Goal: Task Accomplishment & Management: Use online tool/utility

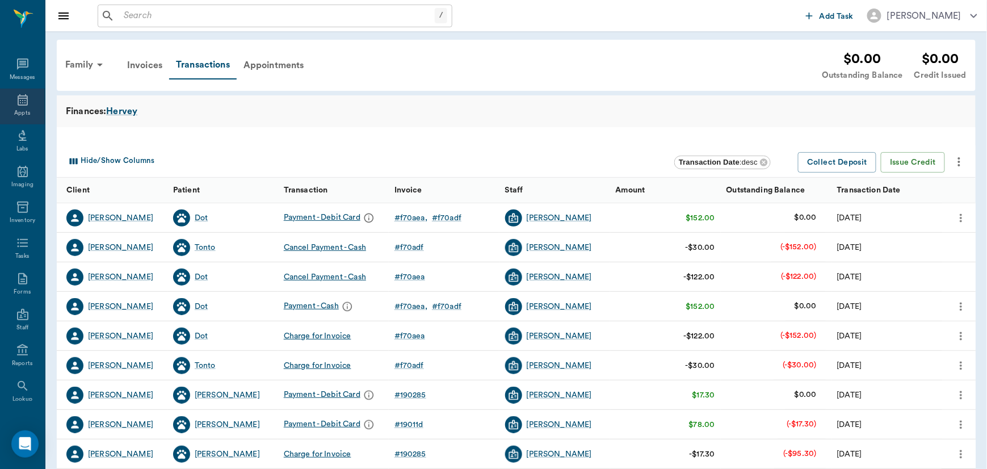
click at [16, 105] on icon at bounding box center [23, 100] width 14 height 14
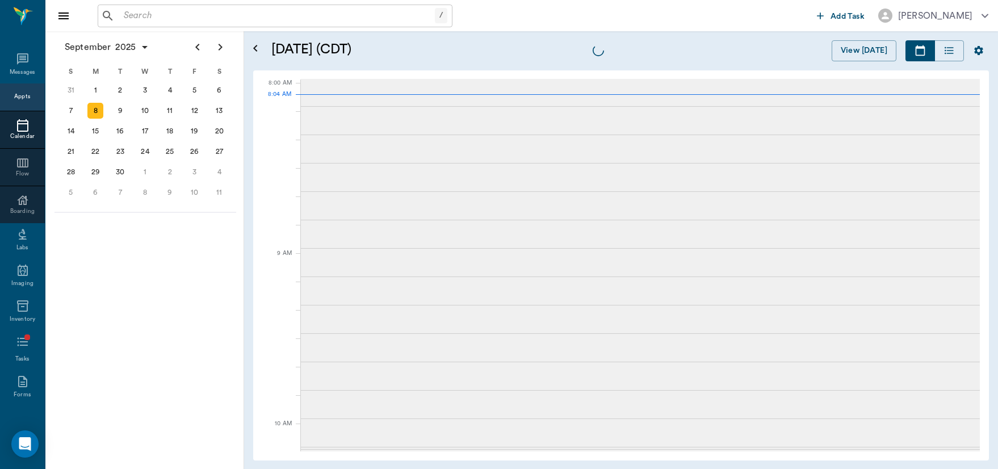
scroll to position [1, 0]
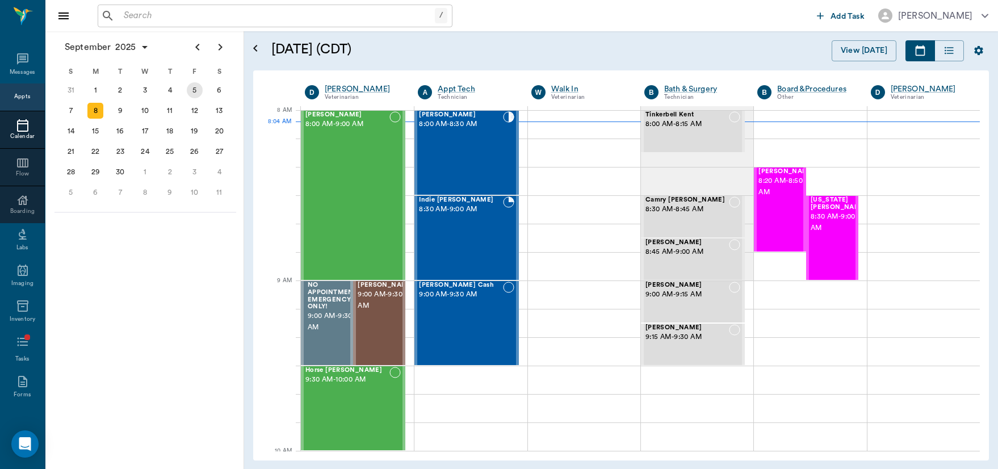
click at [200, 91] on div "5" at bounding box center [195, 90] width 16 height 16
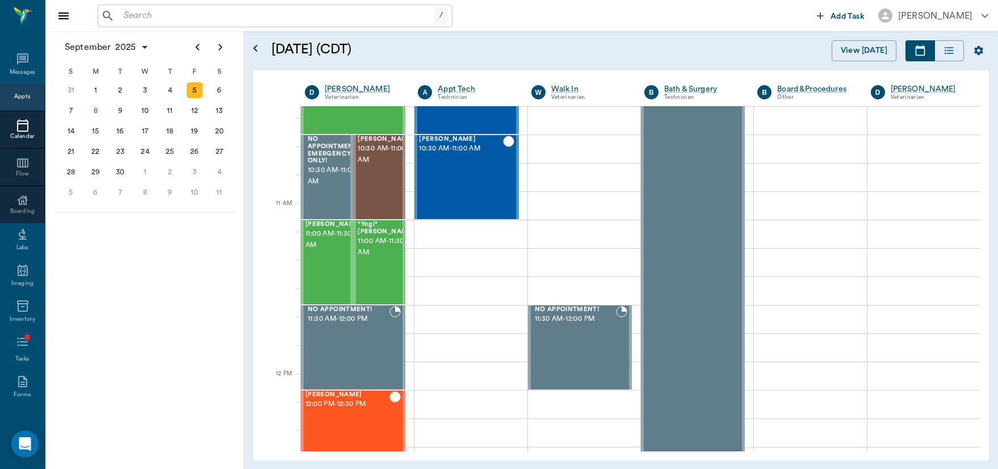
scroll to position [418, 0]
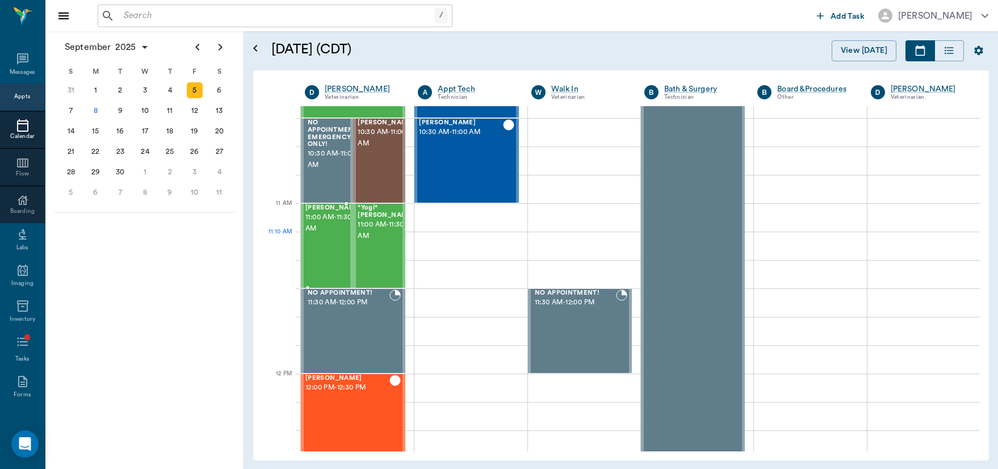
click at [318, 245] on div "[PERSON_NAME] 11:00 AM - 11:30 AM" at bounding box center [333, 245] width 57 height 83
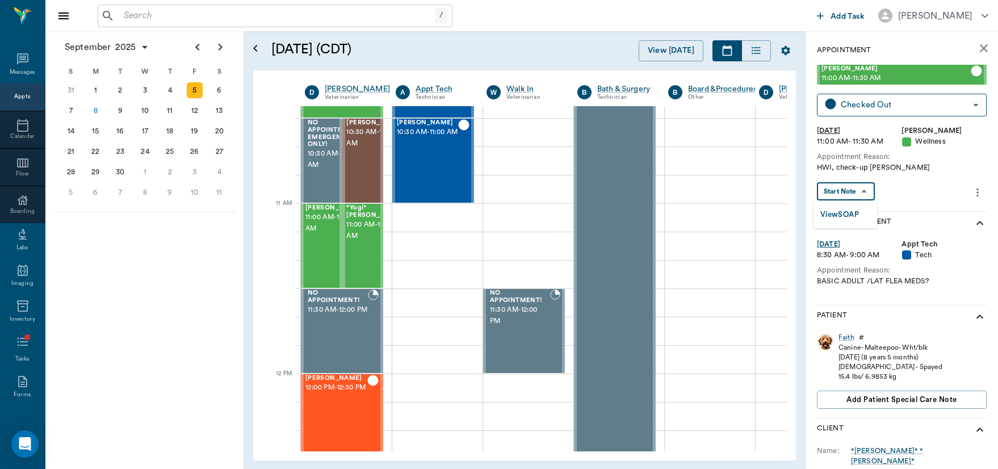
click at [861, 191] on body "/ ​ Add Task [PERSON_NAME] Nectar Messages Appts Calendar Flow Boarding Labs Im…" at bounding box center [499, 234] width 998 height 469
click at [854, 205] on li "View SOAP" at bounding box center [845, 214] width 64 height 19
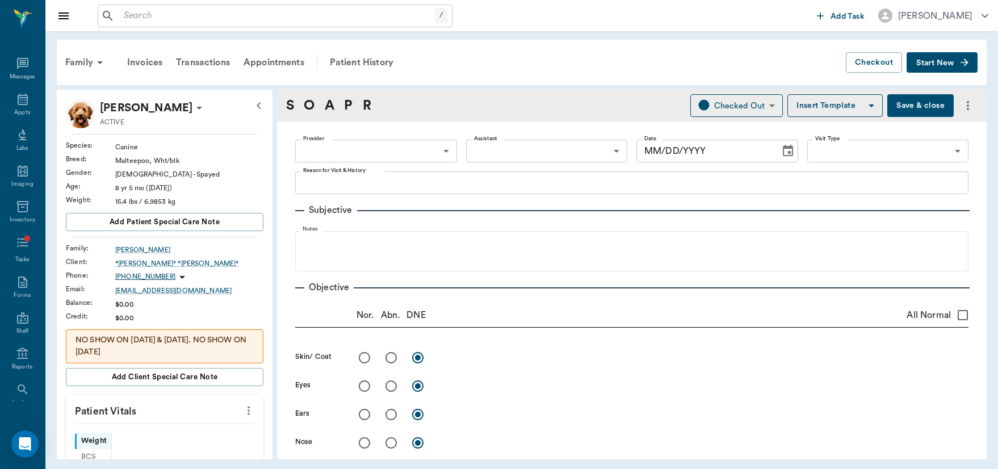
type input "63ec2f075fda476ae8351a4d"
type input "63ec2e7e52e12b0ba117b124"
type input "65d2be4f46e3a538d89b8c14"
type textarea "HWI, check-up [PERSON_NAME]"
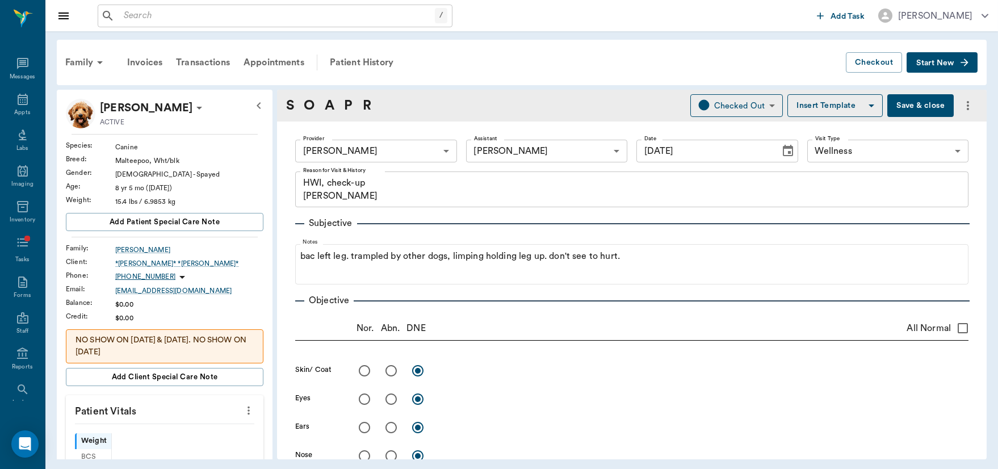
type input "[DATE]"
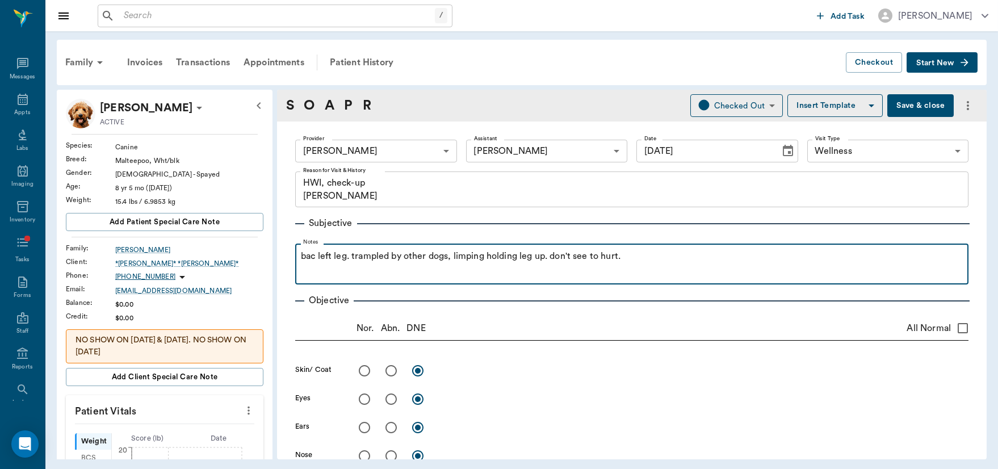
click at [329, 258] on p "bac left leg. trampled by other dogs, limping holding leg up. don't see to hurt." at bounding box center [632, 256] width 662 height 14
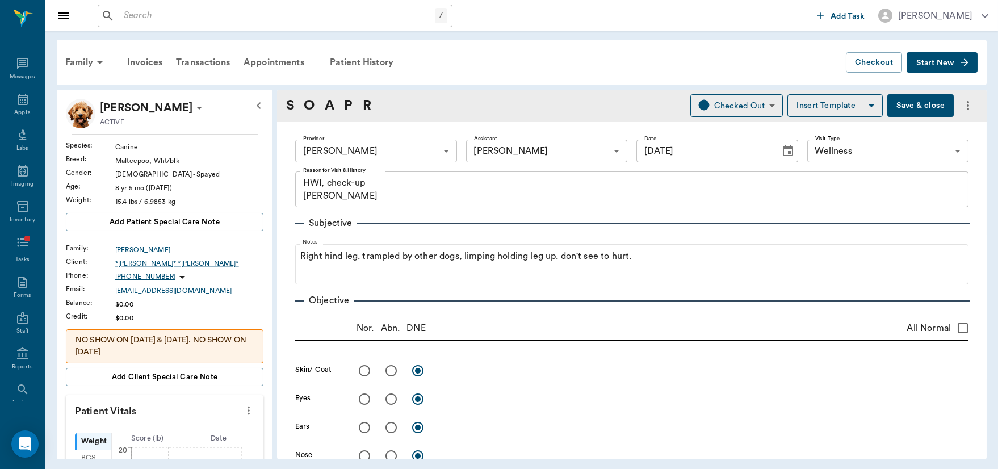
click at [623, 224] on div "Subjective" at bounding box center [631, 223] width 673 height 14
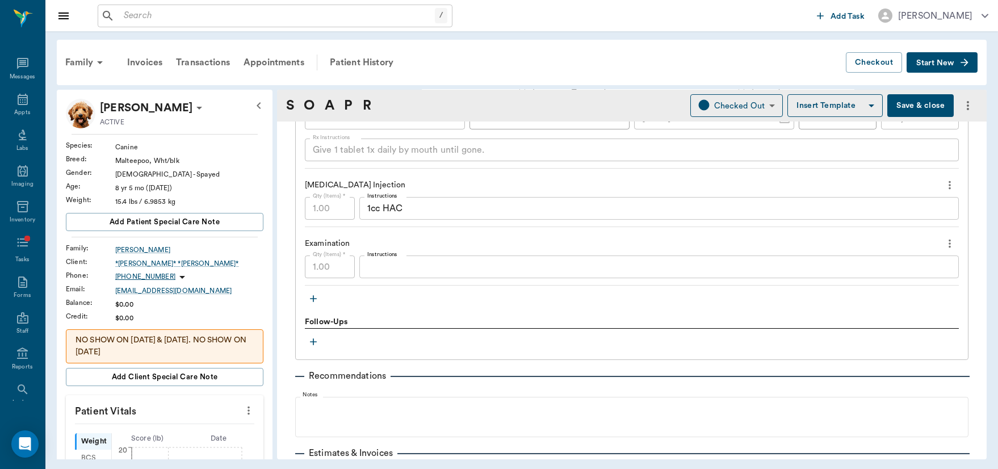
scroll to position [1160, 0]
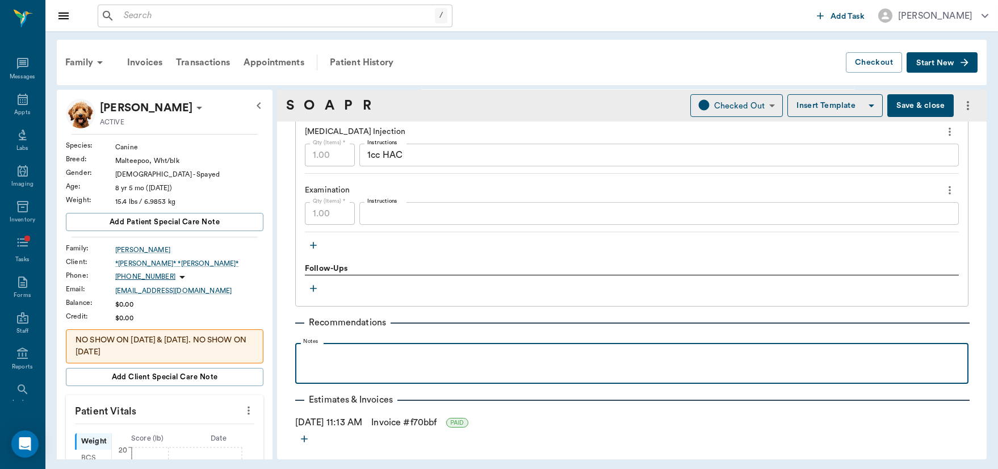
click at [415, 352] on p at bounding box center [632, 355] width 662 height 14
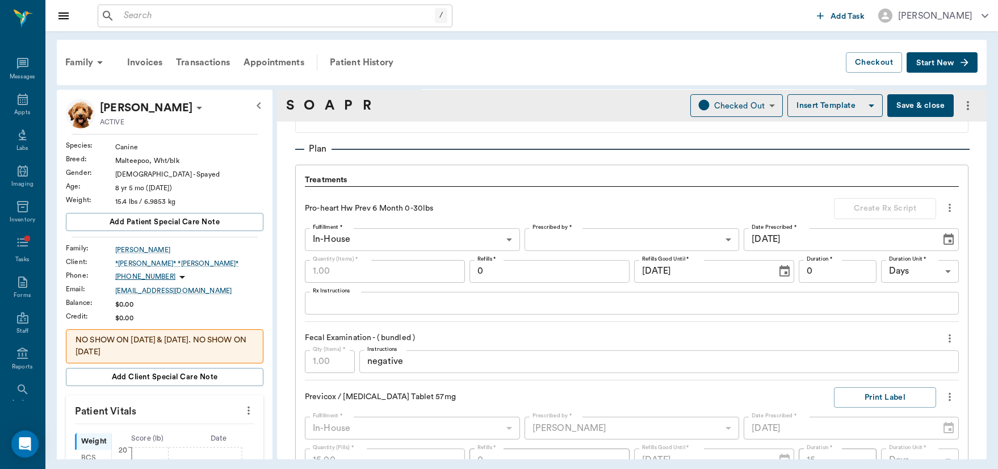
scroll to position [842, 0]
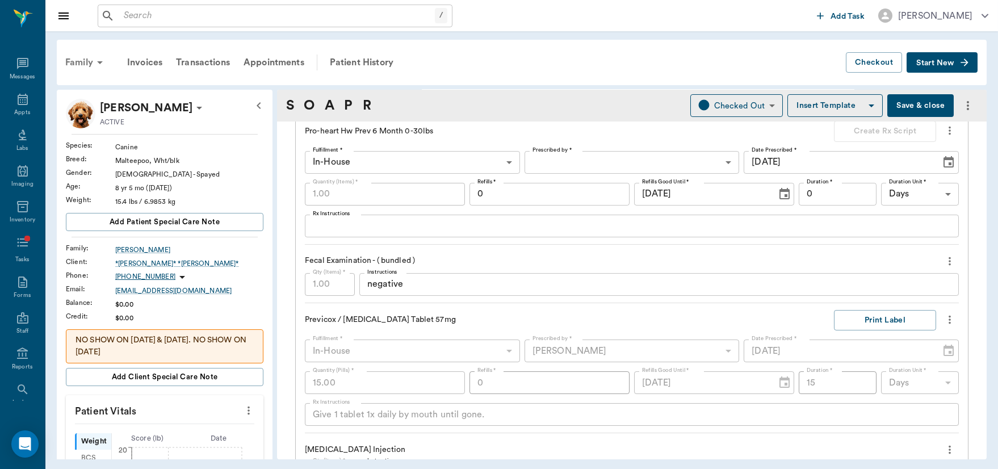
click at [90, 65] on div "Family" at bounding box center [85, 62] width 55 height 27
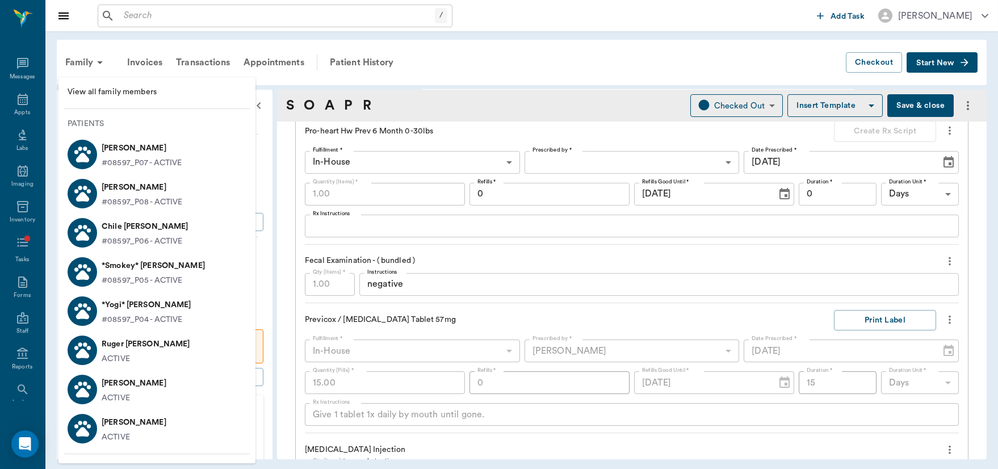
click at [126, 302] on p "*Yogi* [PERSON_NAME]" at bounding box center [147, 305] width 90 height 18
click at [124, 308] on p "*Yogi* [PERSON_NAME]" at bounding box center [147, 305] width 90 height 18
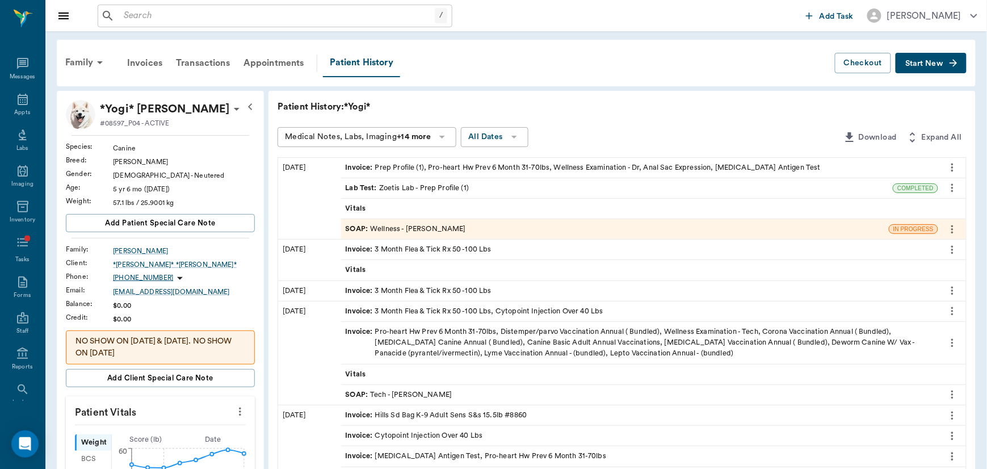
click at [414, 228] on div "SOAP : Wellness - [PERSON_NAME]" at bounding box center [406, 229] width 120 height 11
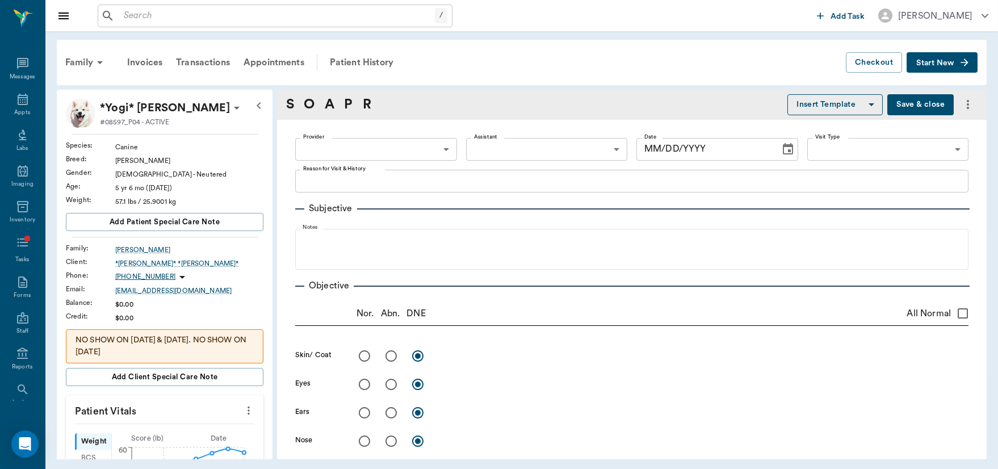
type input "63ec2f075fda476ae8351a4d"
type input "63ec2e7e52e12b0ba117b124"
type input "65d2be4f46e3a538d89b8c14"
type textarea "HWI, and wellness check [PERSON_NAME]"
radio input "true"
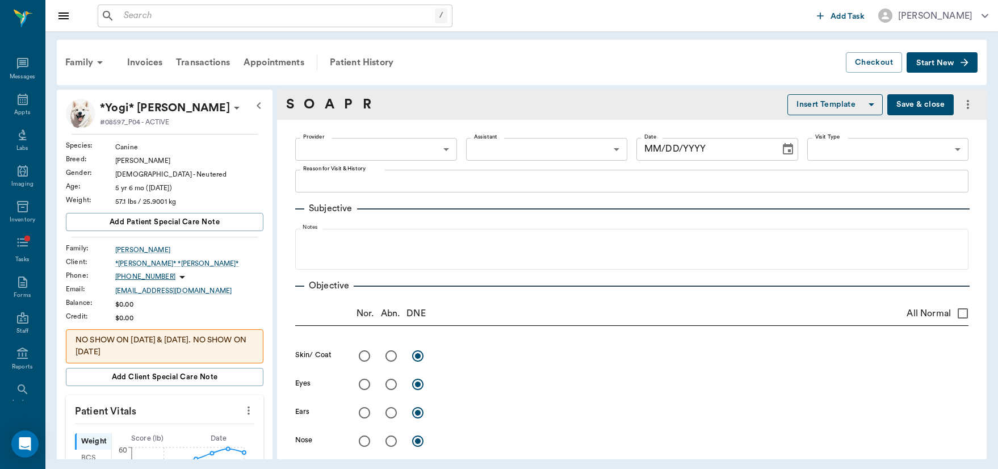
radio input "true"
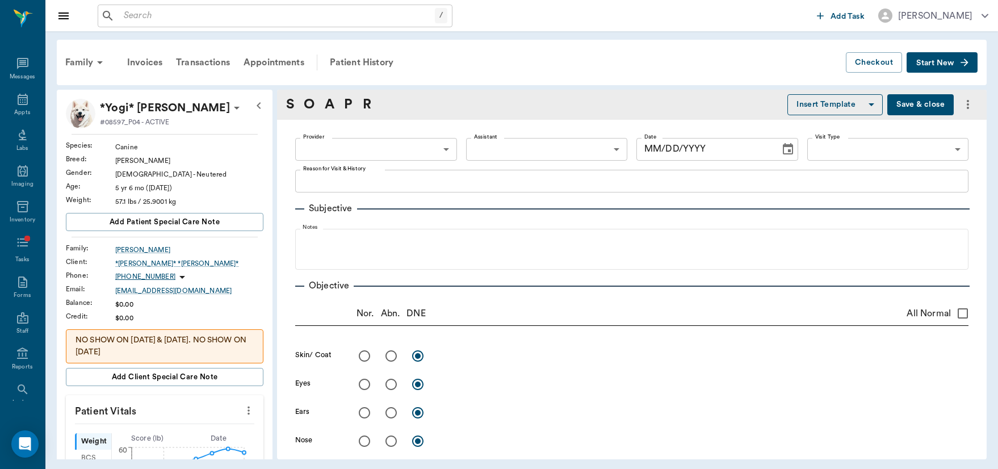
radio input "true"
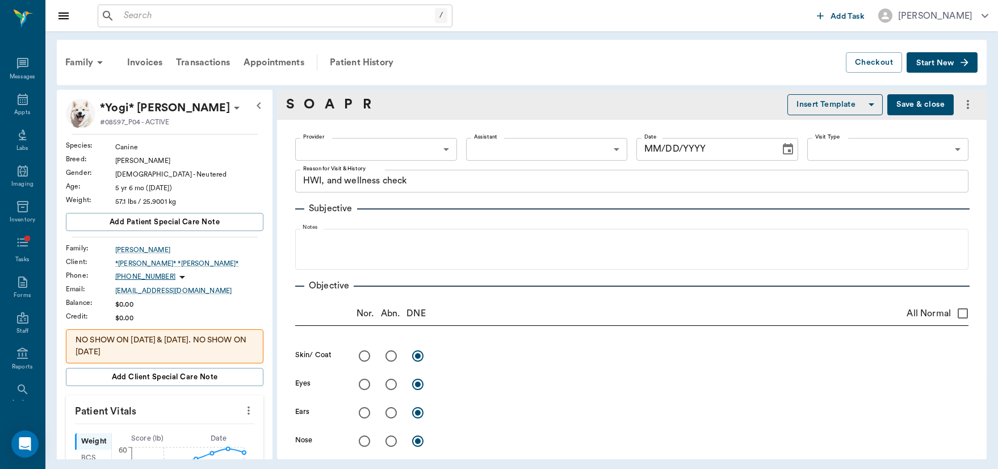
radio input "true"
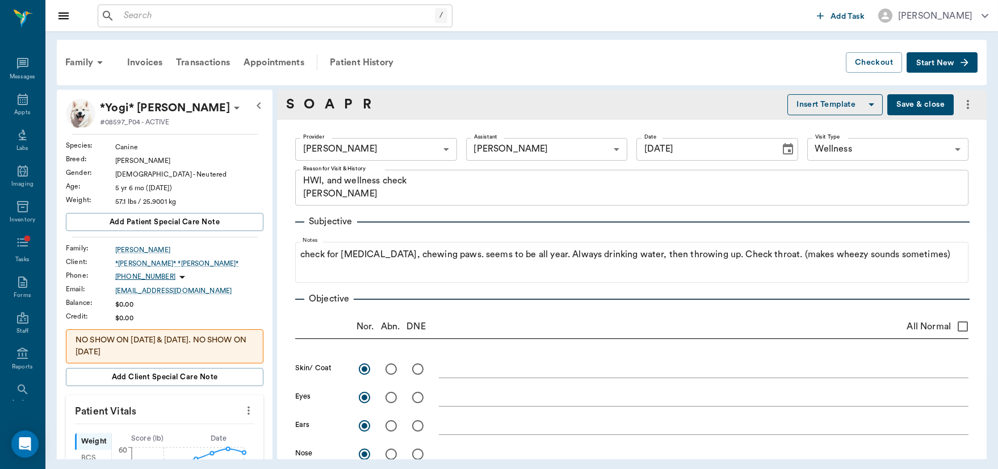
type input "[DATE]"
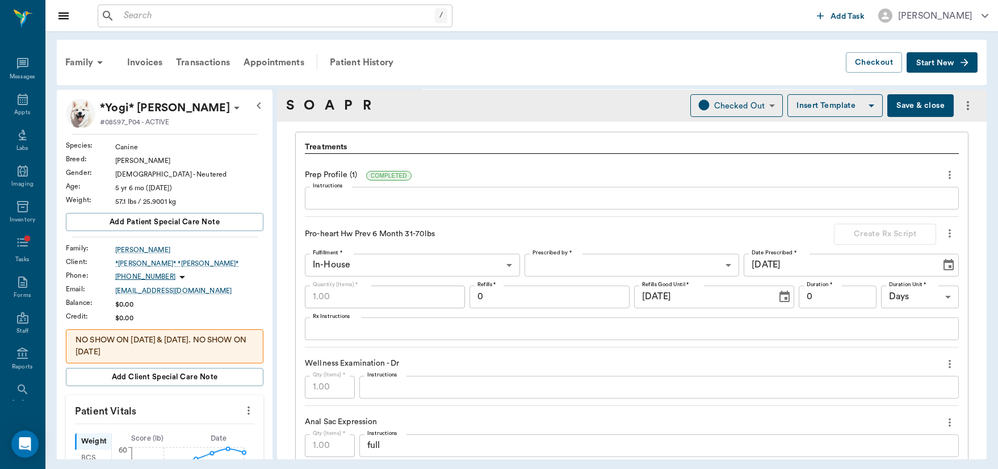
scroll to position [916, 0]
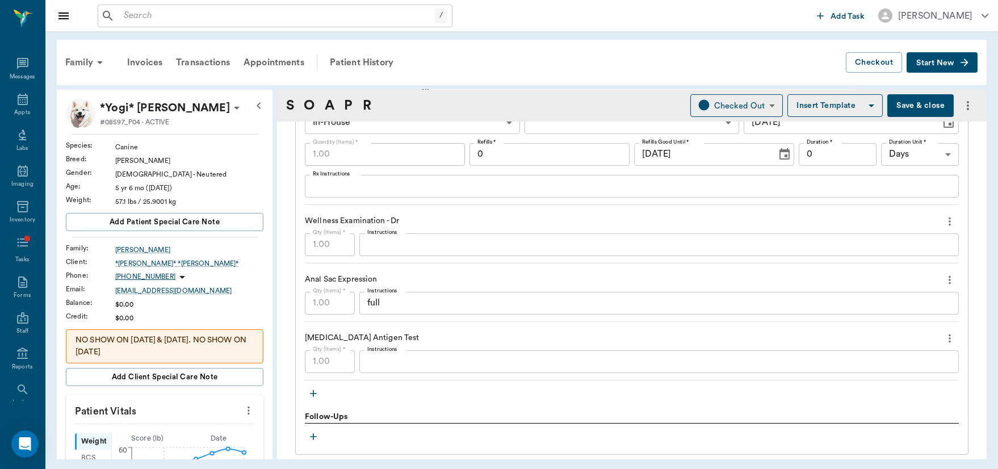
click at [530, 366] on textarea "Instructions" at bounding box center [658, 361] width 583 height 13
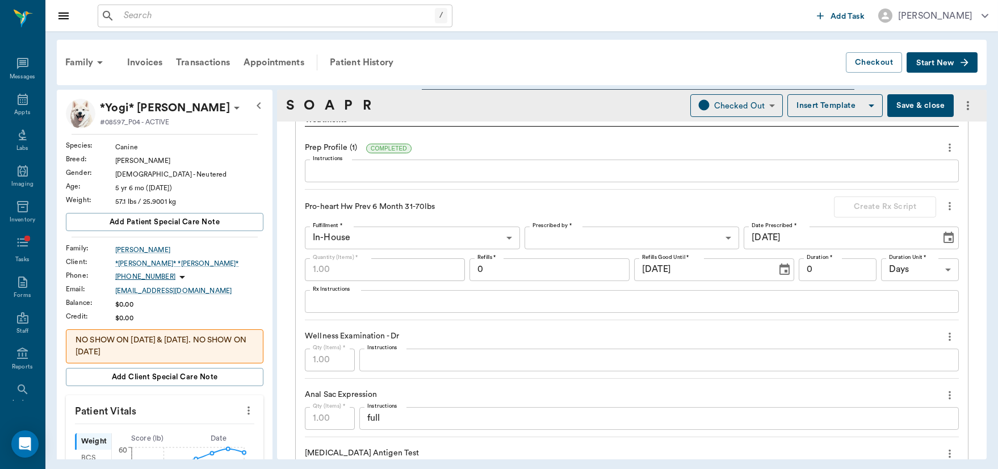
scroll to position [792, 0]
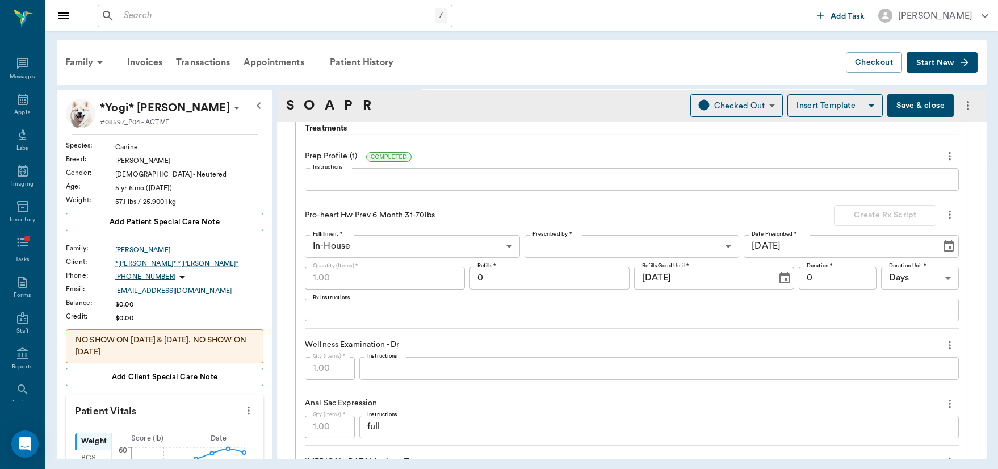
type textarea "negative"
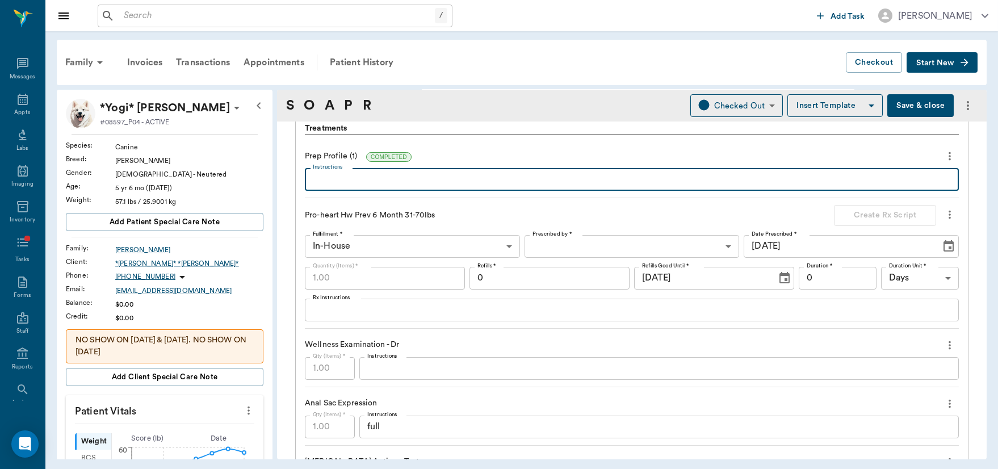
click at [450, 182] on textarea "Instructions" at bounding box center [632, 179] width 638 height 13
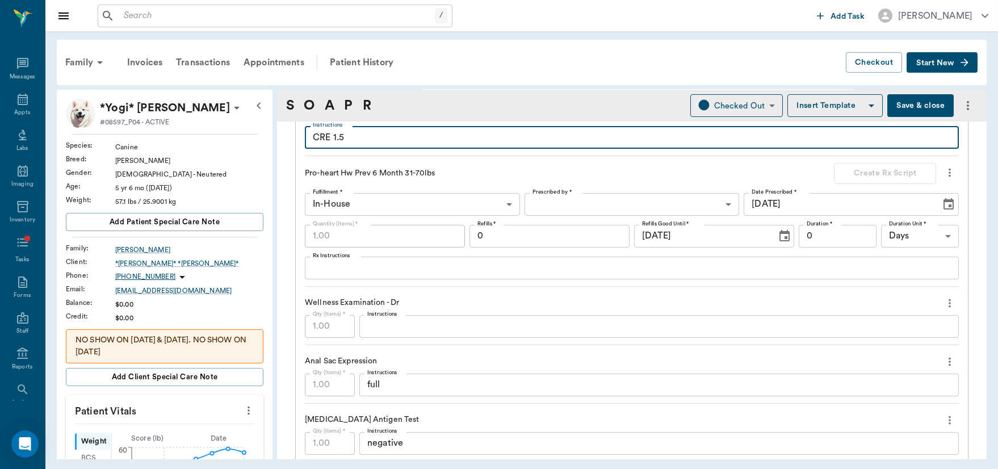
scroll to position [843, 0]
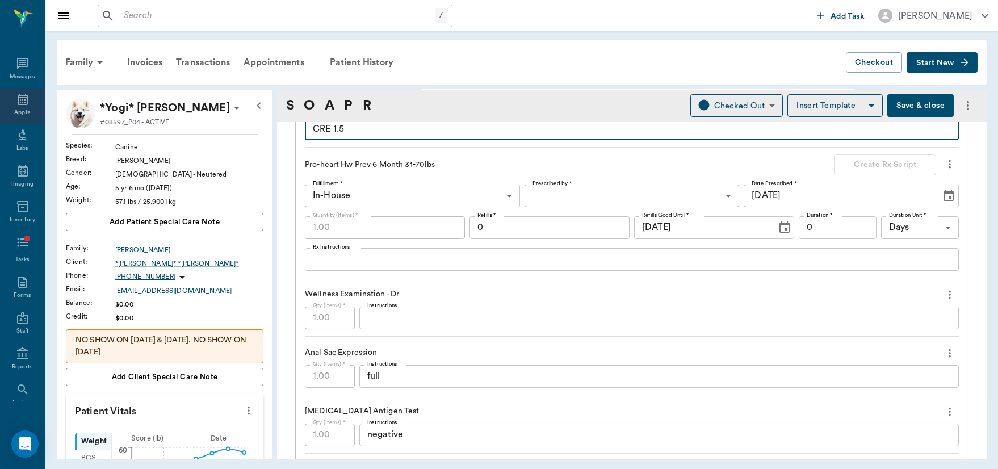
type textarea "CRE 1.5"
click at [18, 104] on icon at bounding box center [23, 99] width 10 height 11
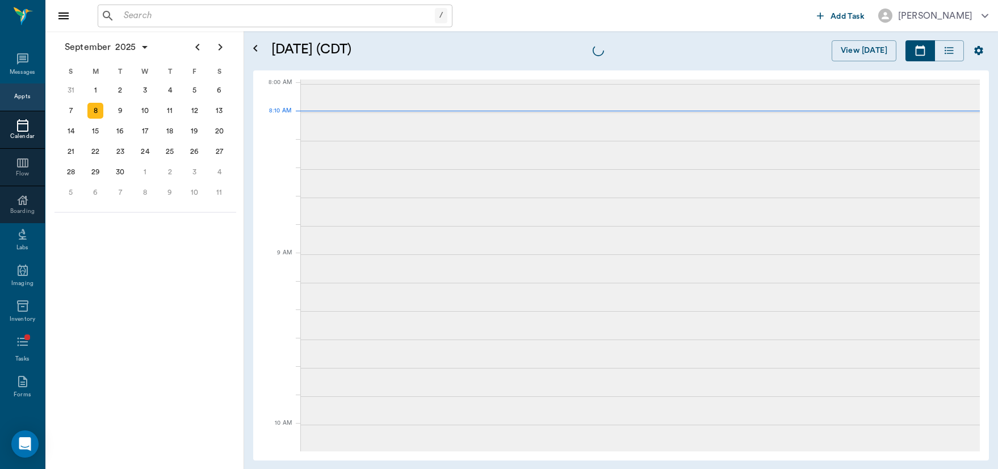
scroll to position [1, 0]
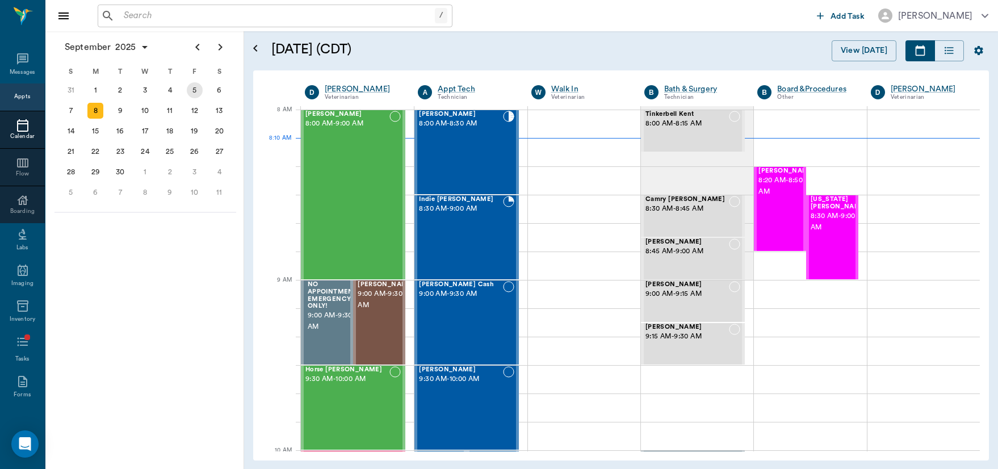
click at [193, 91] on div "5" at bounding box center [195, 90] width 16 height 16
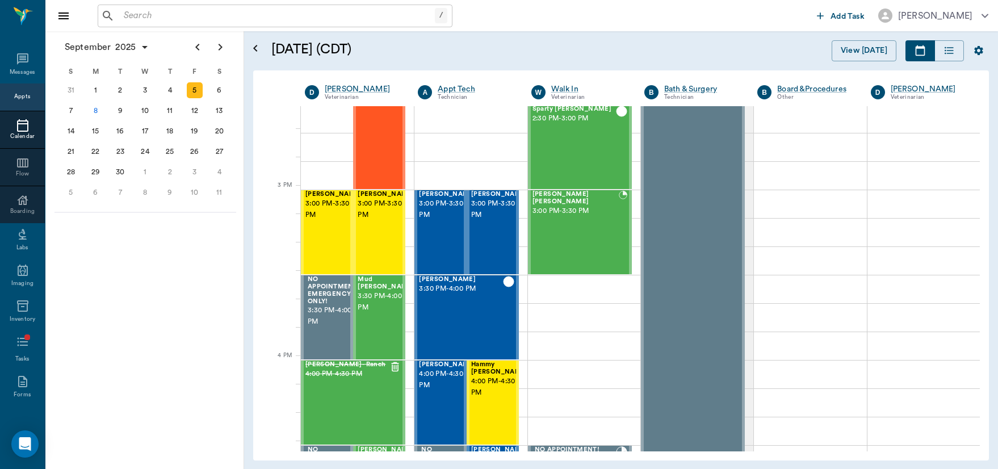
scroll to position [1121, 0]
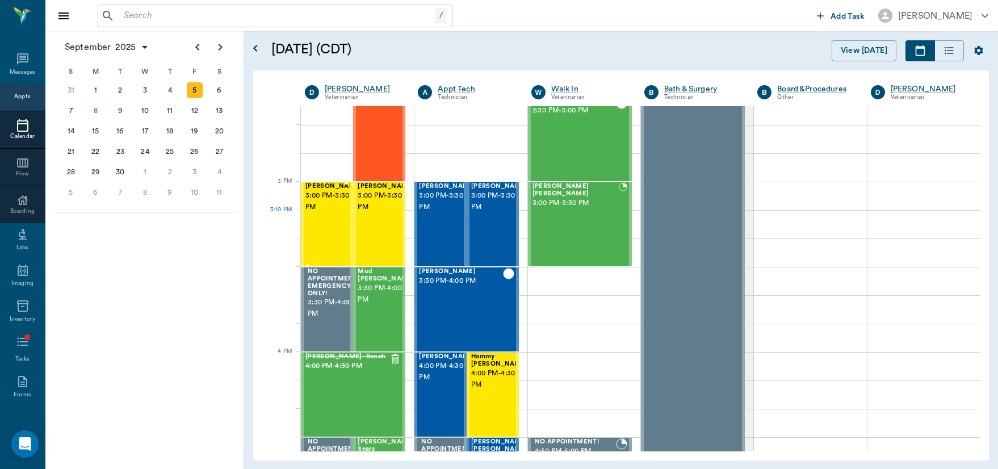
click at [326, 211] on span "3:00 PM - 3:30 PM" at bounding box center [333, 201] width 57 height 23
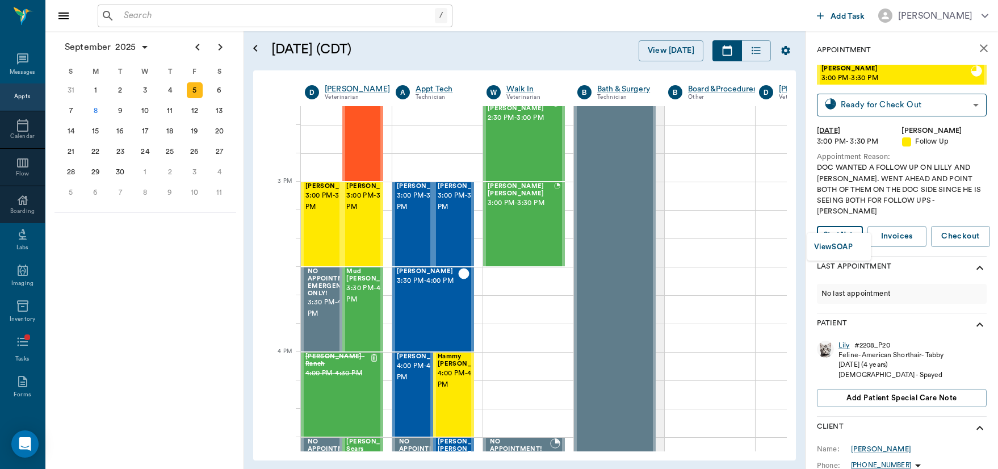
click at [841, 225] on body "/ ​ Add Task [PERSON_NAME] Nectar Messages Appts Calendar Flow Boarding Labs Im…" at bounding box center [499, 234] width 998 height 469
click at [834, 242] on button "View SOAP" at bounding box center [833, 247] width 39 height 13
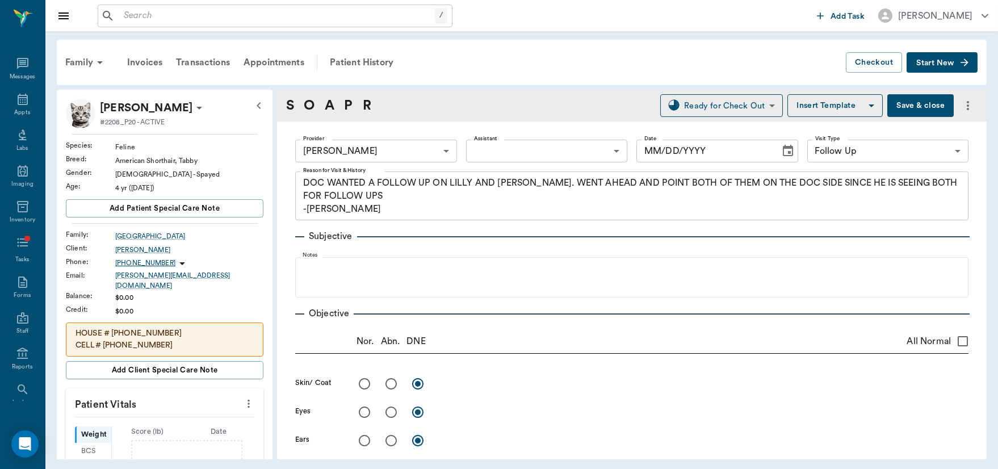
type input "63ec2f075fda476ae8351a4d"
type input "65d2be4f46e3a538d89b8c16"
type textarea "DOC WANTED A FOLLOW UP ON LILLY AND [PERSON_NAME]. WENT AHEAD AND POINT BOTH OF…"
type input "[DATE]"
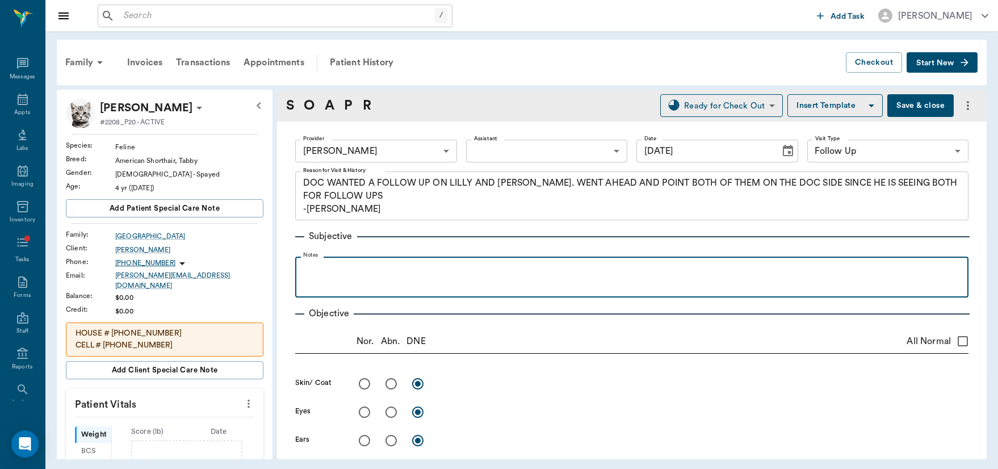
click at [350, 271] on p at bounding box center [632, 269] width 662 height 14
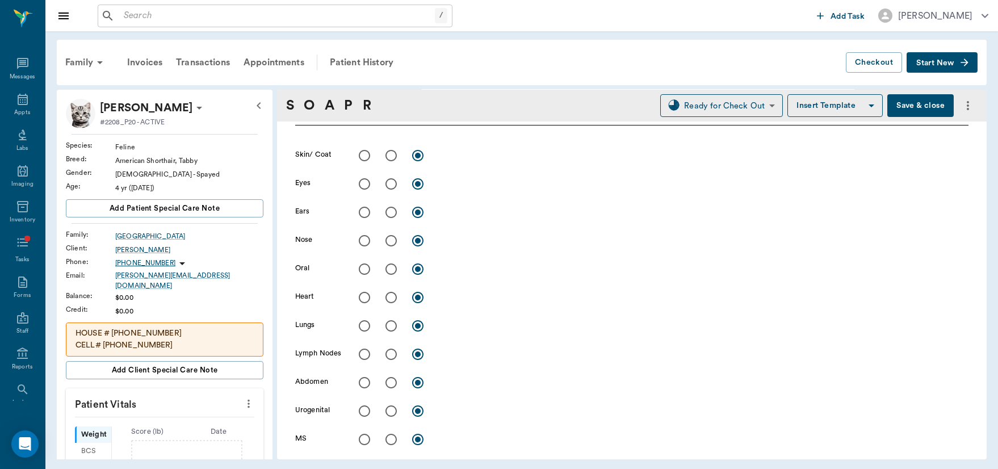
scroll to position [225, 0]
click at [362, 300] on input "radio" at bounding box center [364, 300] width 24 height 24
radio input "true"
click at [365, 334] on input "radio" at bounding box center [364, 329] width 24 height 24
radio input "true"
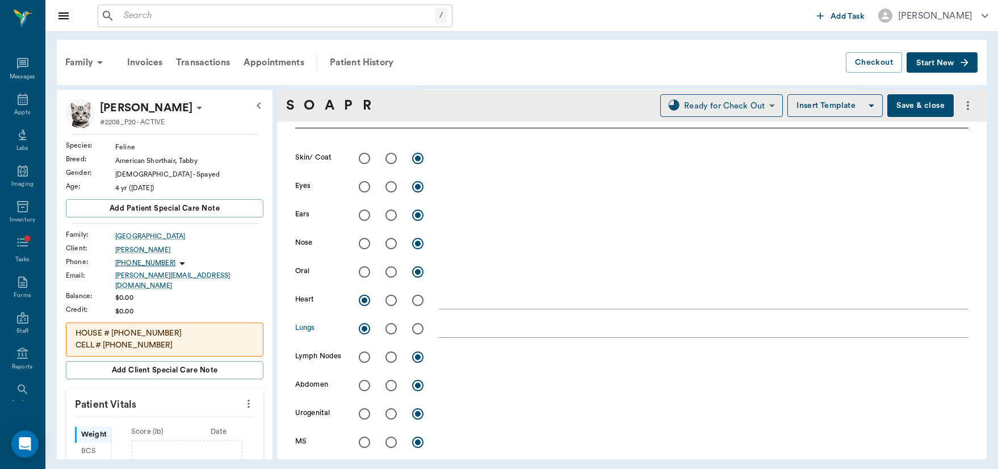
click at [363, 270] on input "radio" at bounding box center [364, 272] width 24 height 24
radio input "true"
click at [362, 245] on input "radio" at bounding box center [364, 244] width 24 height 24
radio input "true"
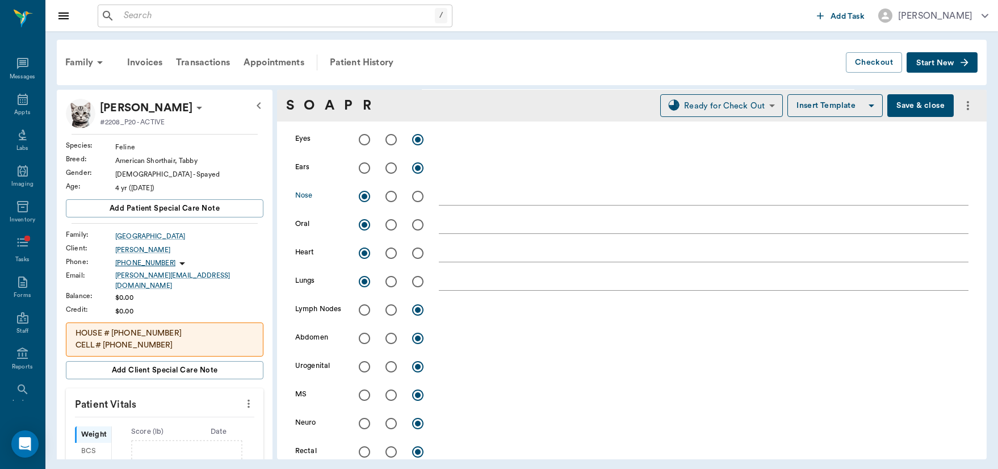
scroll to position [275, 0]
click at [364, 307] on input "radio" at bounding box center [364, 307] width 24 height 24
radio input "true"
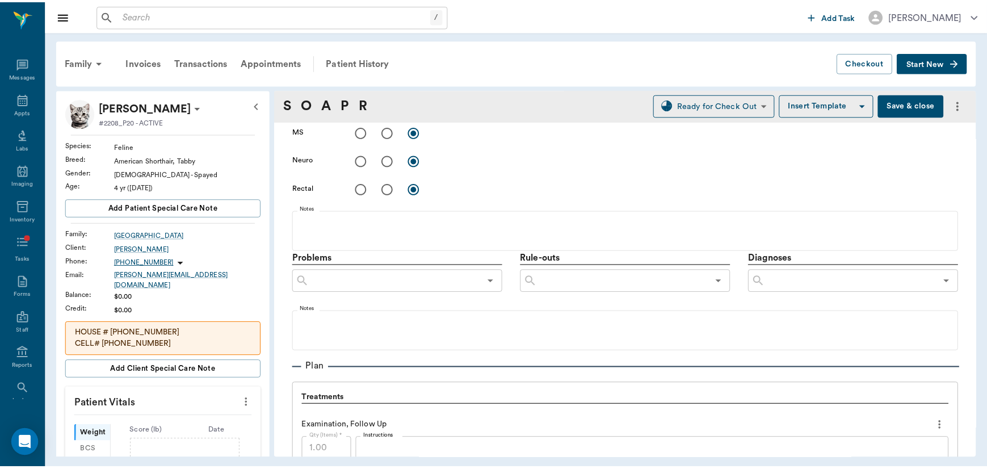
scroll to position [575, 0]
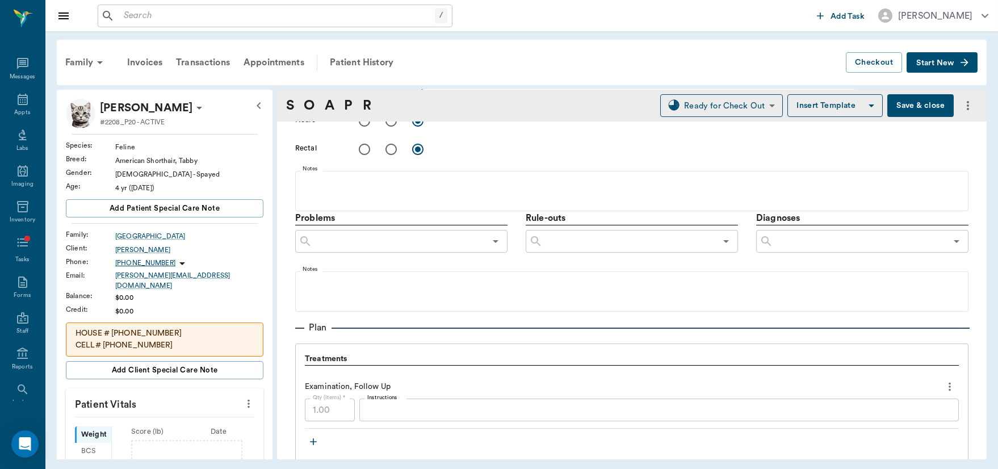
click at [784, 238] on input "text" at bounding box center [859, 241] width 173 height 16
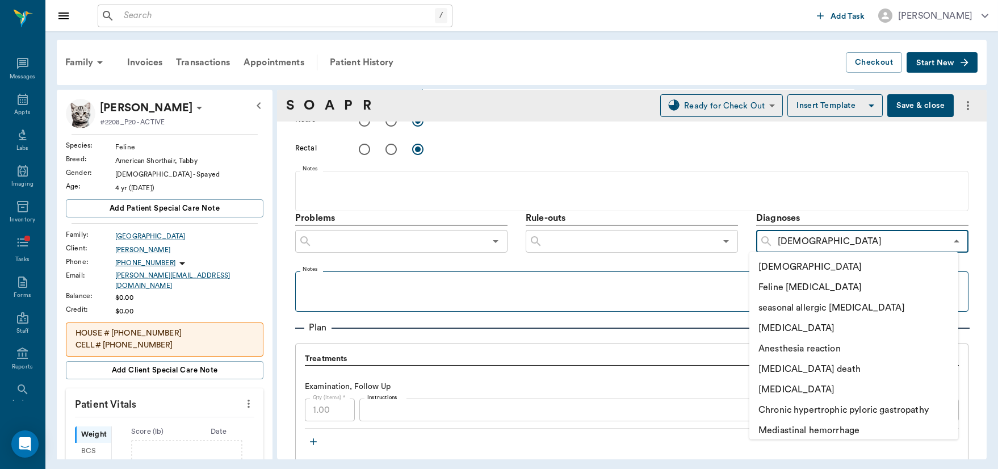
type input "[DEMOGRAPHIC_DATA]"
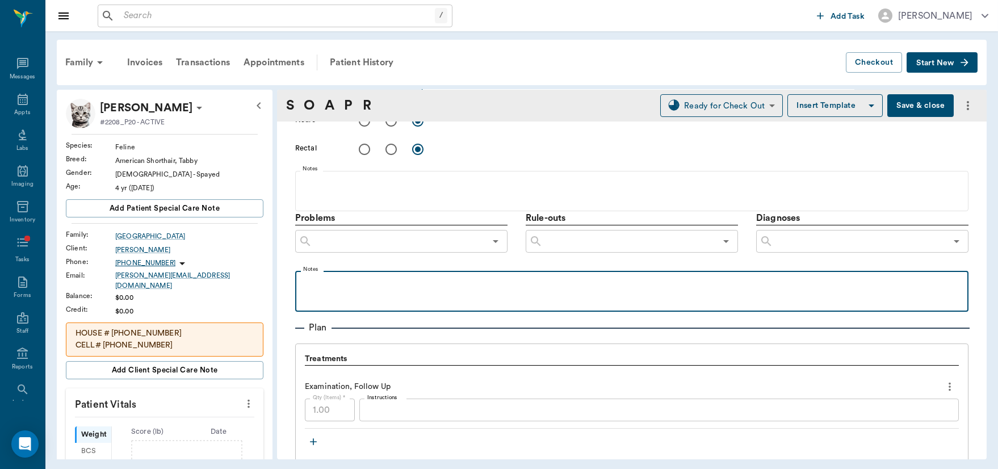
click at [648, 289] on div at bounding box center [632, 290] width 662 height 28
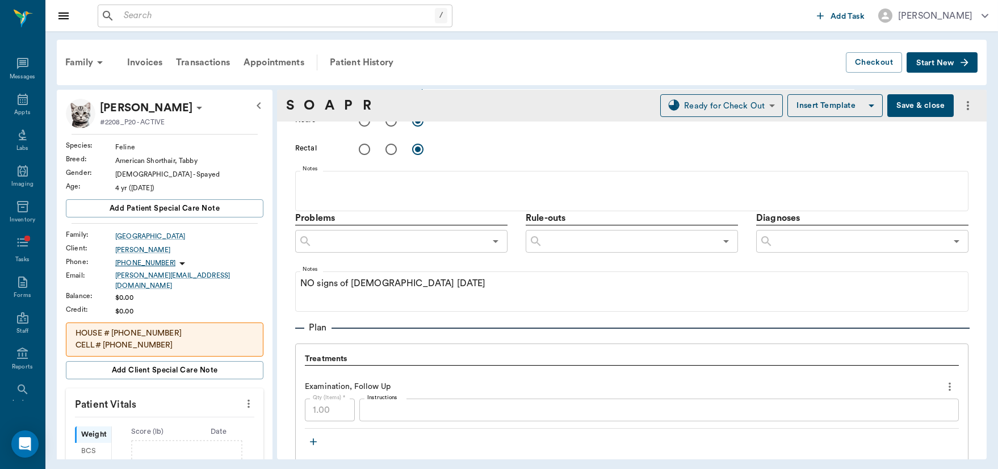
click at [891, 107] on button "Save & close" at bounding box center [920, 105] width 66 height 23
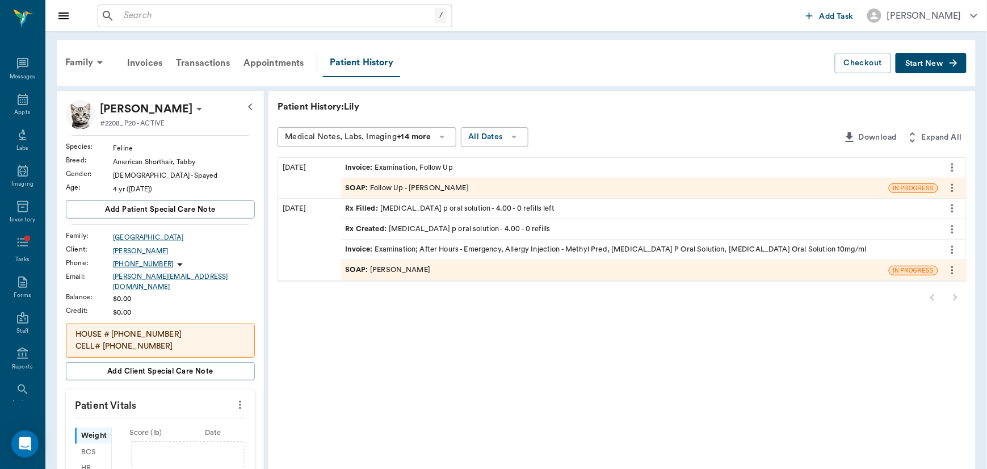
click at [891, 107] on div "Patient History: [PERSON_NAME]" at bounding box center [622, 107] width 689 height 14
click at [98, 67] on icon at bounding box center [100, 63] width 14 height 14
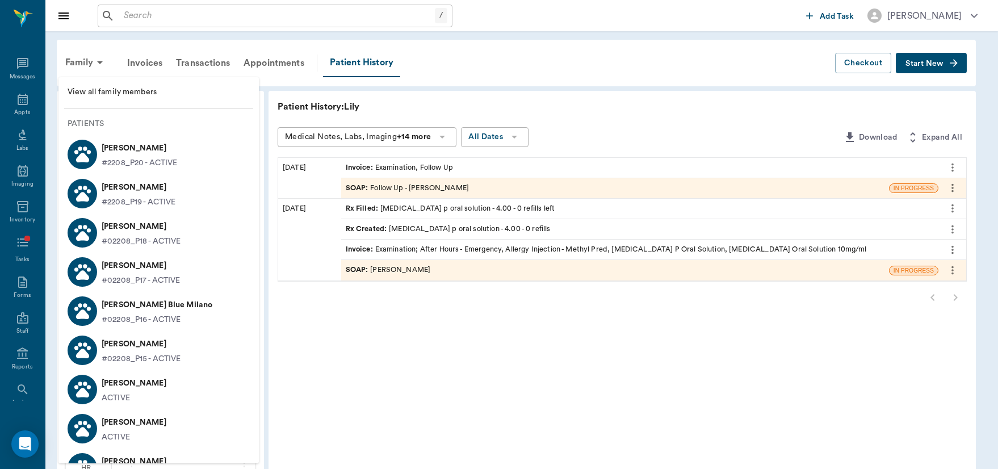
click at [145, 352] on div "[PERSON_NAME] #02208_P15 - ACTIVE" at bounding box center [139, 350] width 84 height 30
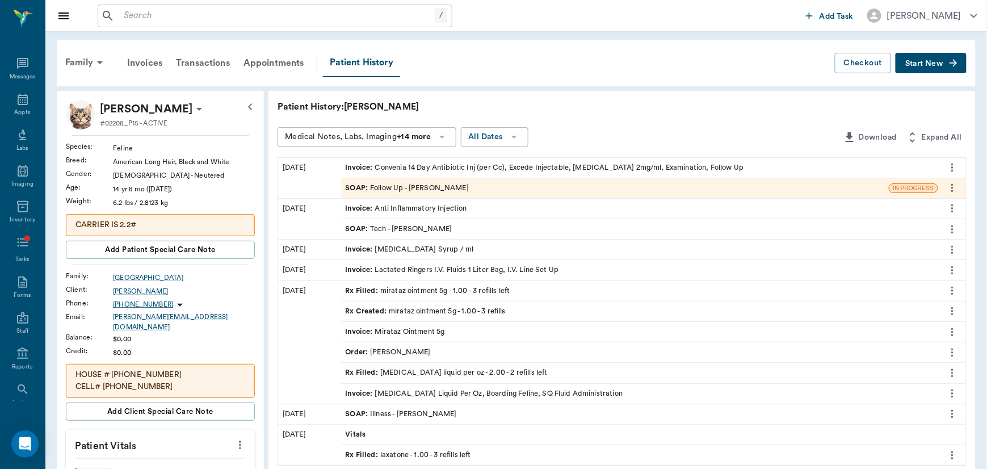
click at [240, 440] on icon "more" at bounding box center [240, 445] width 12 height 14
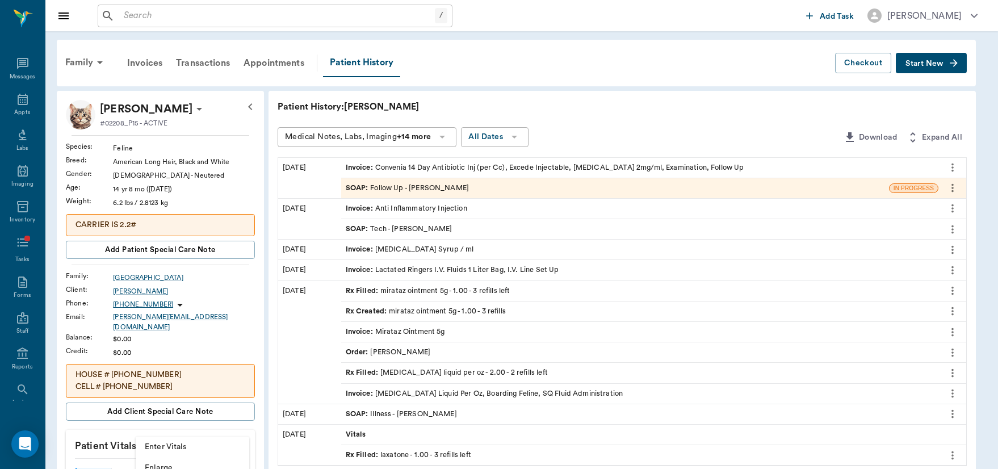
click at [187, 449] on span "Enter Vitals" at bounding box center [192, 447] width 95 height 12
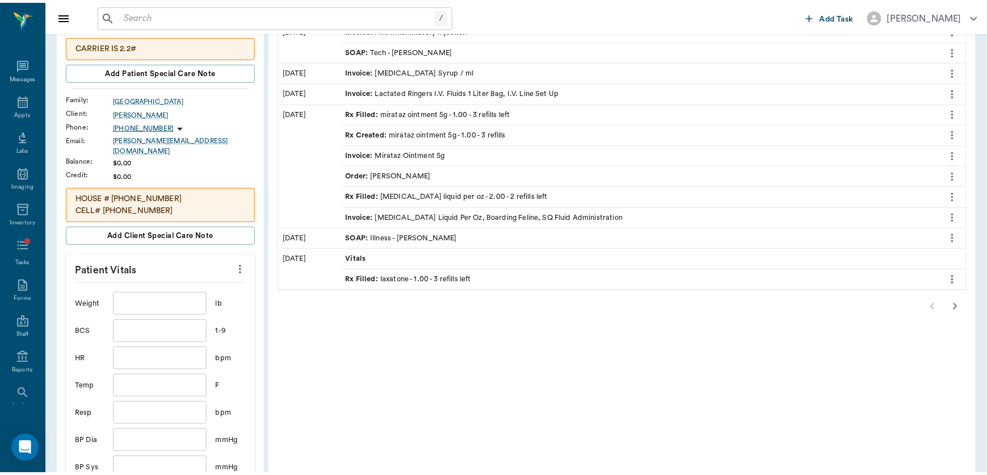
scroll to position [250, 0]
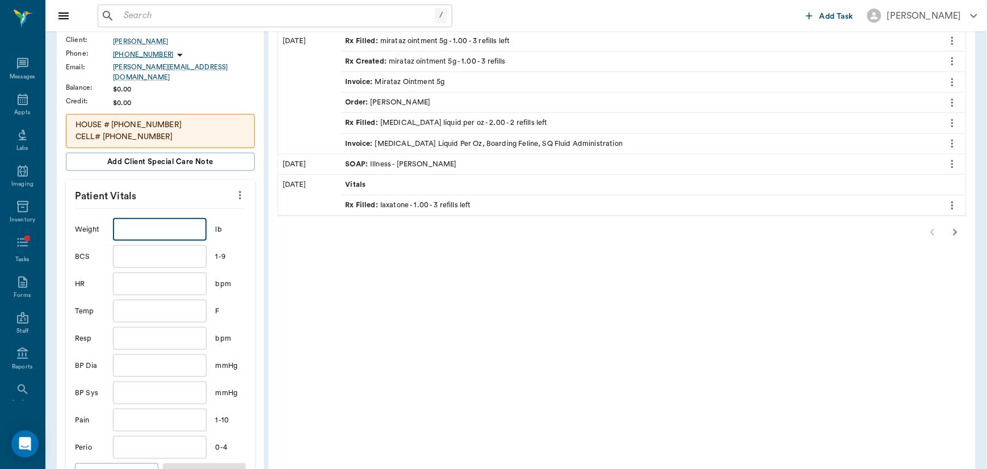
click at [149, 229] on input "text" at bounding box center [159, 229] width 93 height 23
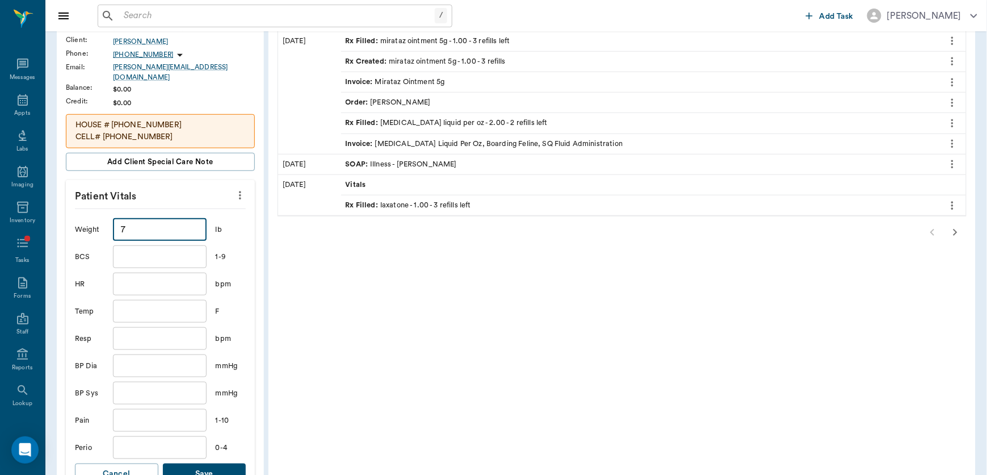
type input "7"
click at [216, 463] on button "Save" at bounding box center [204, 473] width 83 height 21
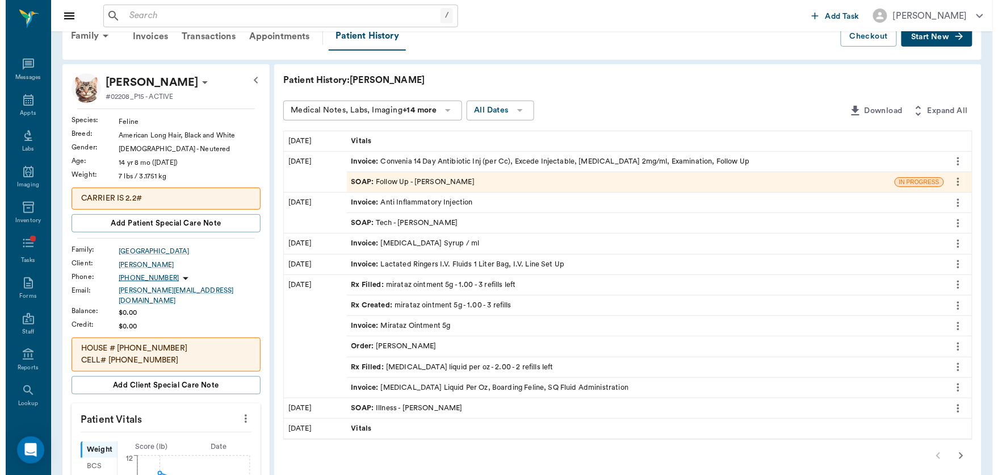
scroll to position [0, 0]
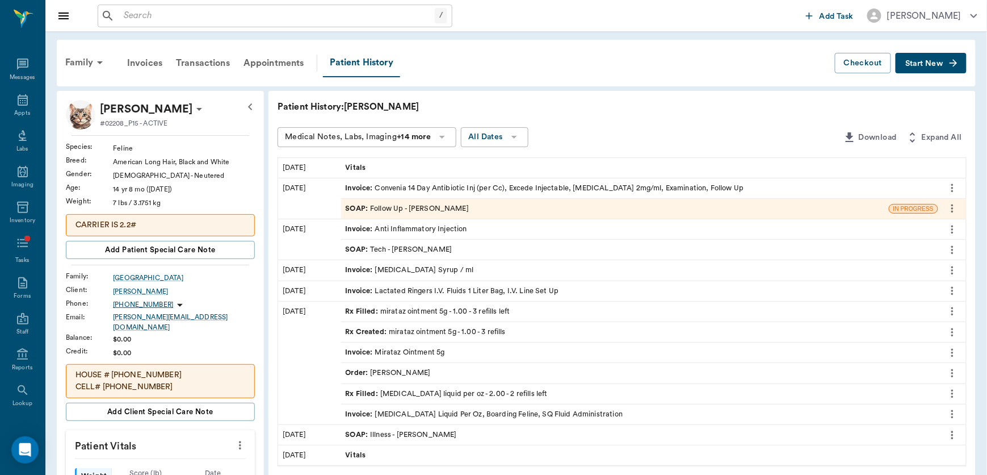
click at [385, 205] on div "SOAP : Follow Up - [PERSON_NAME]" at bounding box center [408, 208] width 124 height 11
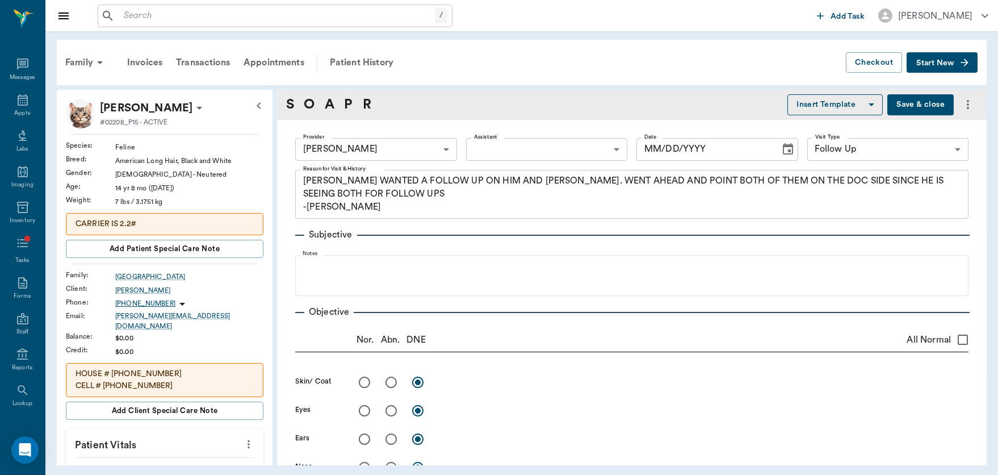
type input "63ec2f075fda476ae8351a4d"
type input "65d2be4f46e3a538d89b8c16"
type textarea "[PERSON_NAME] WANTED A FOLLOW UP ON HIM AND [PERSON_NAME]. WENT AHEAD AND POINT…"
type input "[DATE]"
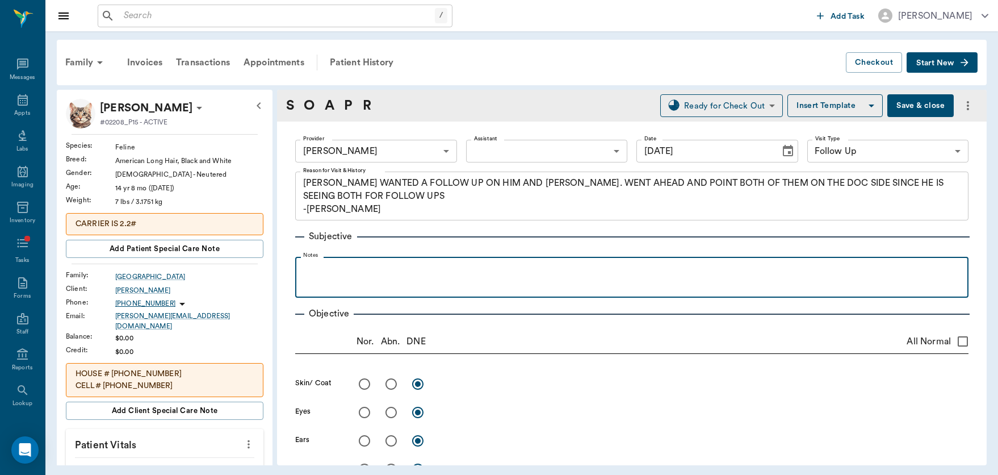
click at [356, 266] on p at bounding box center [632, 269] width 662 height 14
